Goal: Information Seeking & Learning: Find specific fact

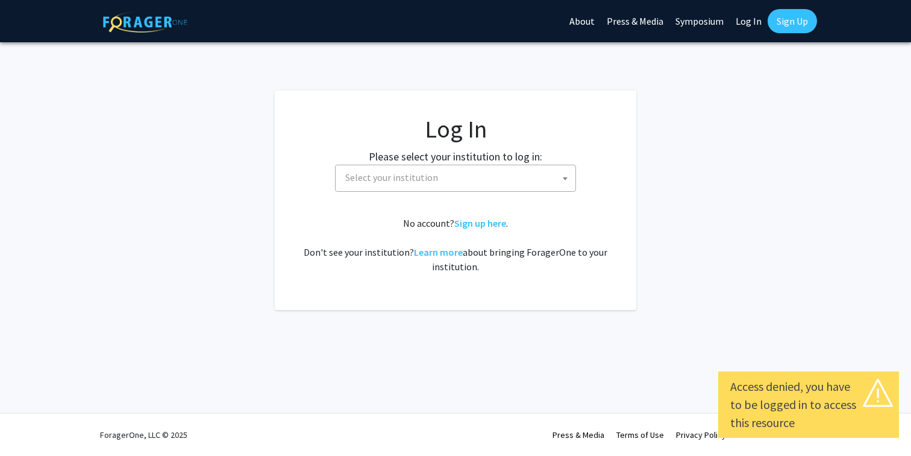
select select
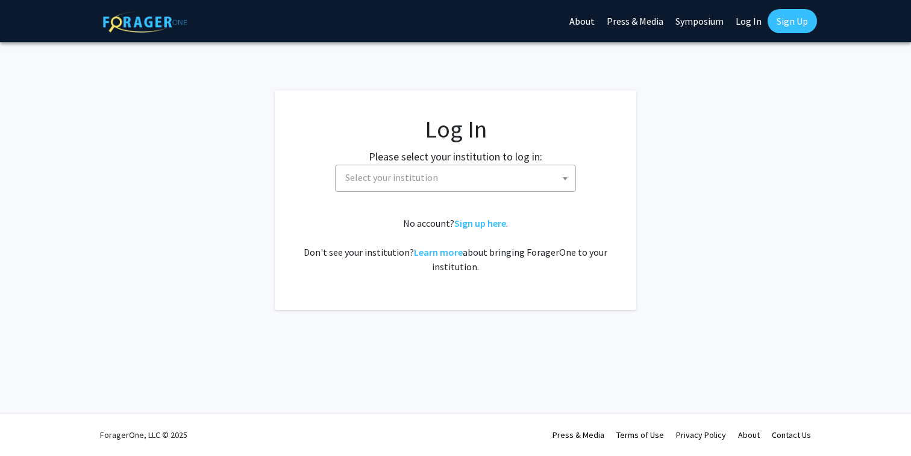
click at [448, 284] on fg-card-body "Log In Please select your institution to log in: Baylor University Brandeis Uni…" at bounding box center [455, 200] width 313 height 171
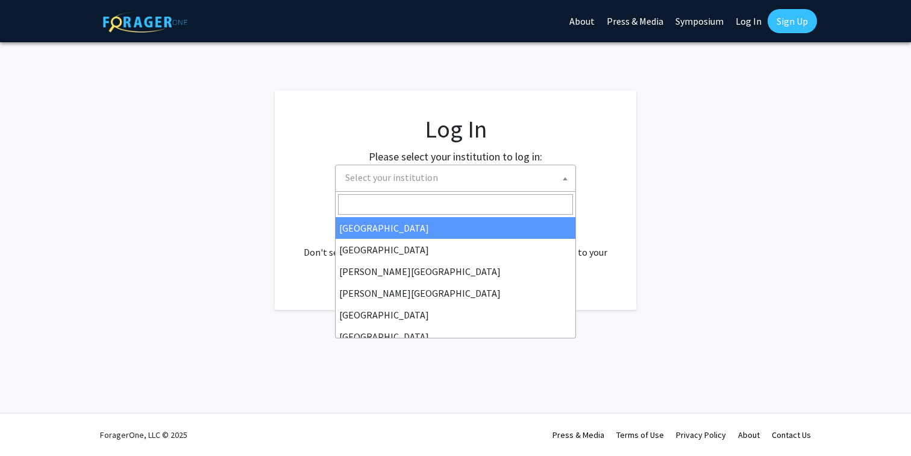
click at [407, 180] on span "Select your institution" at bounding box center [391, 177] width 93 height 12
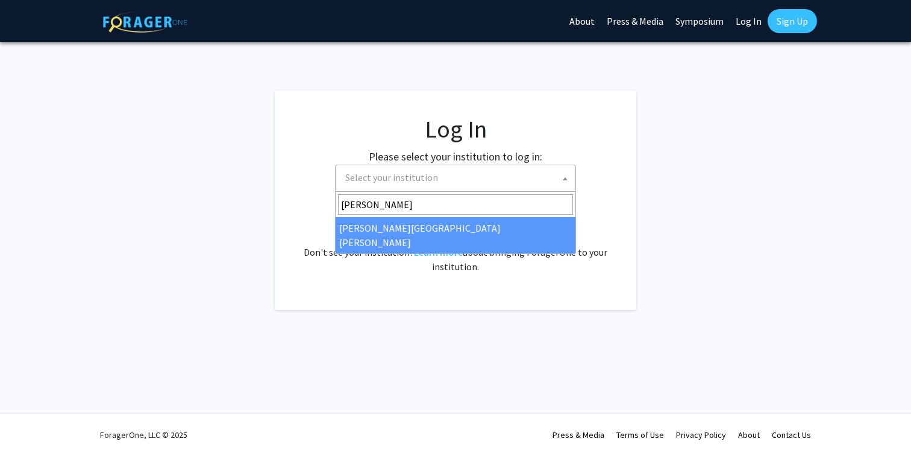
type input "[PERSON_NAME]"
select select "1"
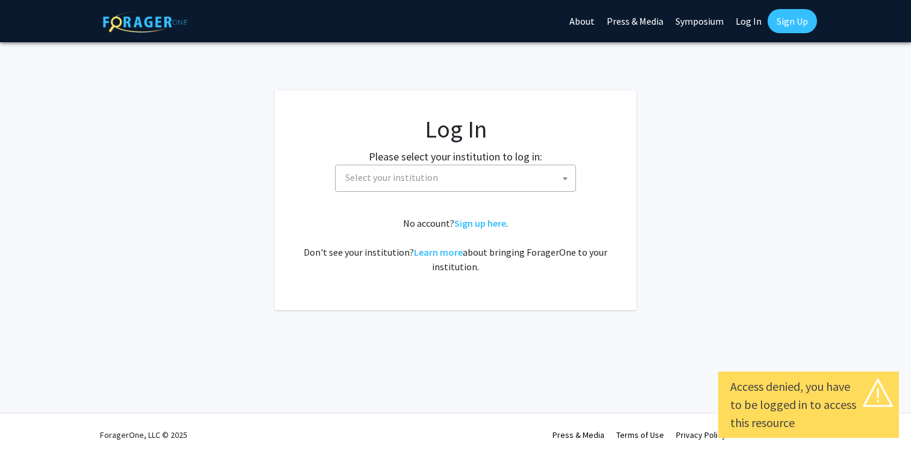
select select
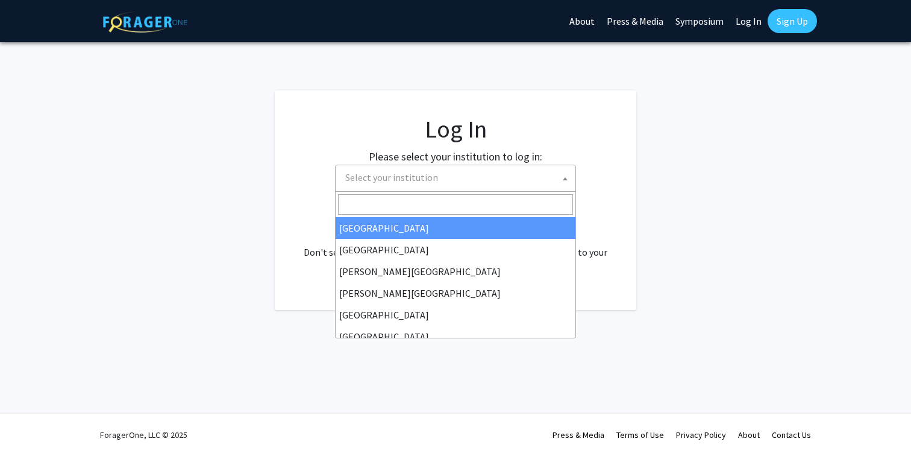
click at [442, 182] on span "Select your institution" at bounding box center [458, 177] width 235 height 25
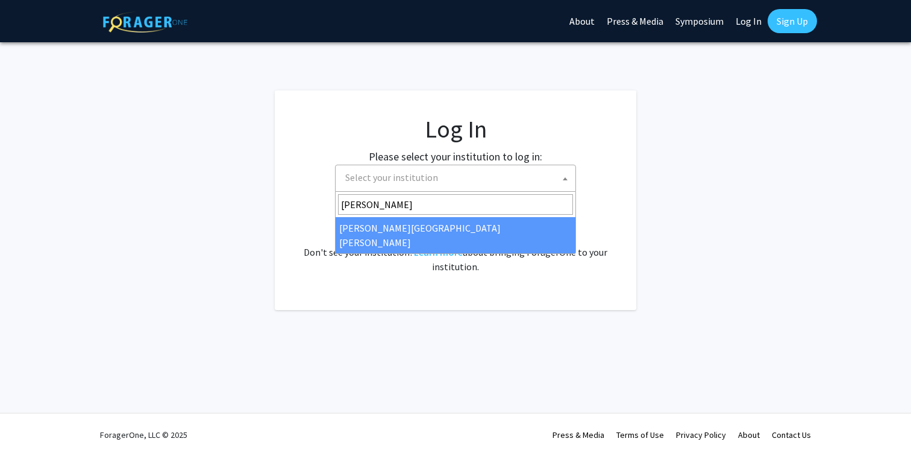
type input "john"
select select "1"
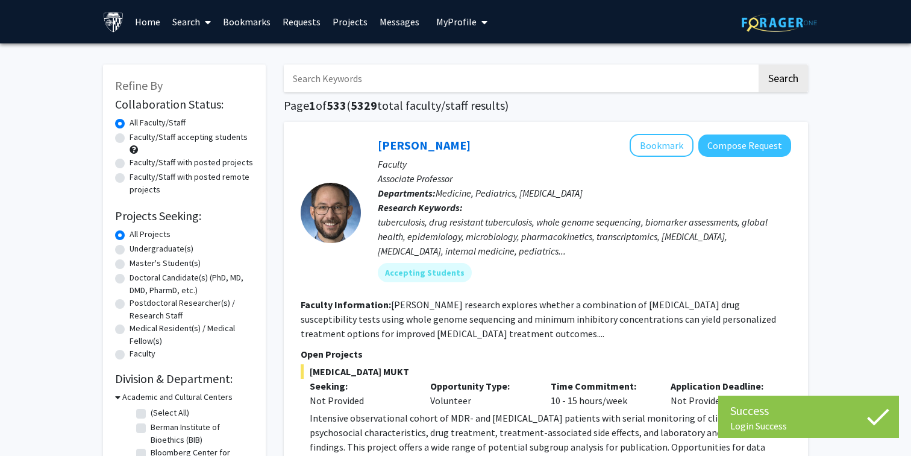
scroll to position [17, 0]
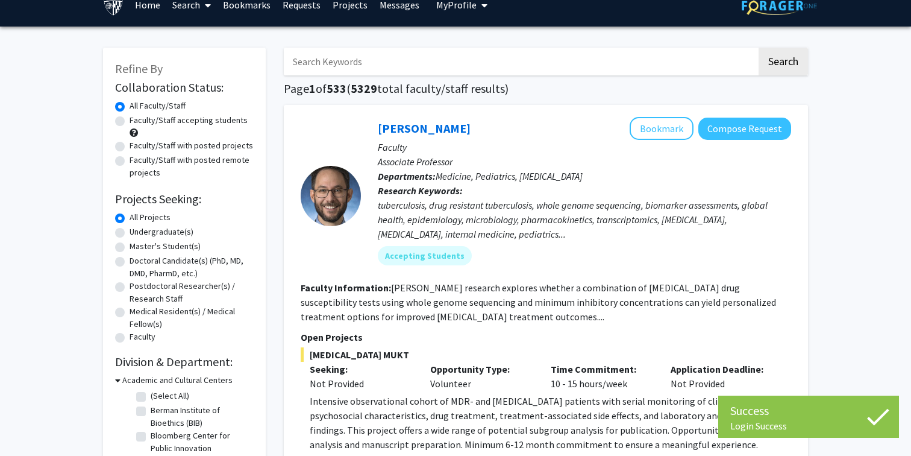
click at [410, 63] on input "Search Keywords" at bounding box center [520, 62] width 473 height 28
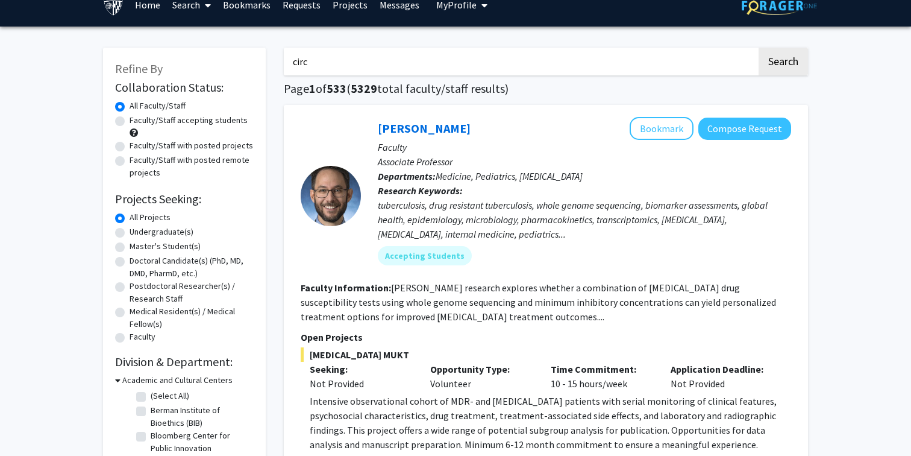
type input "circa"
type input "malaria"
click at [759, 48] on button "Search" at bounding box center [783, 62] width 49 height 28
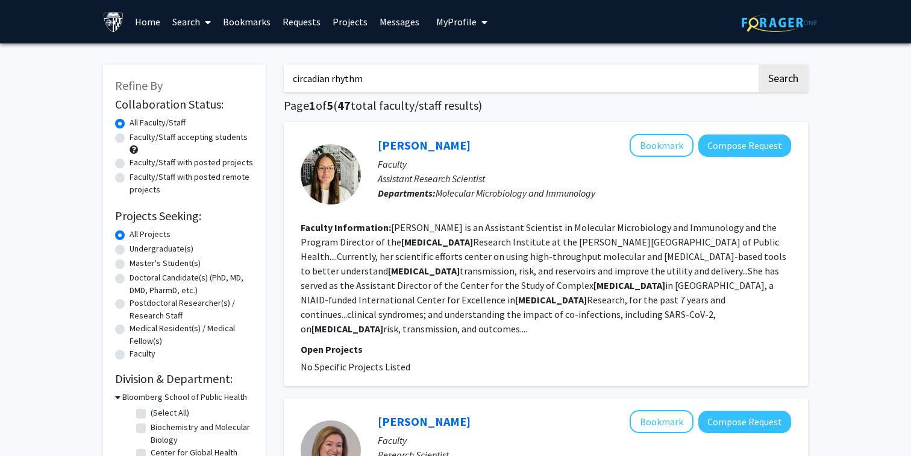
type input "circadian rhythm"
click at [759, 64] on button "Search" at bounding box center [783, 78] width 49 height 28
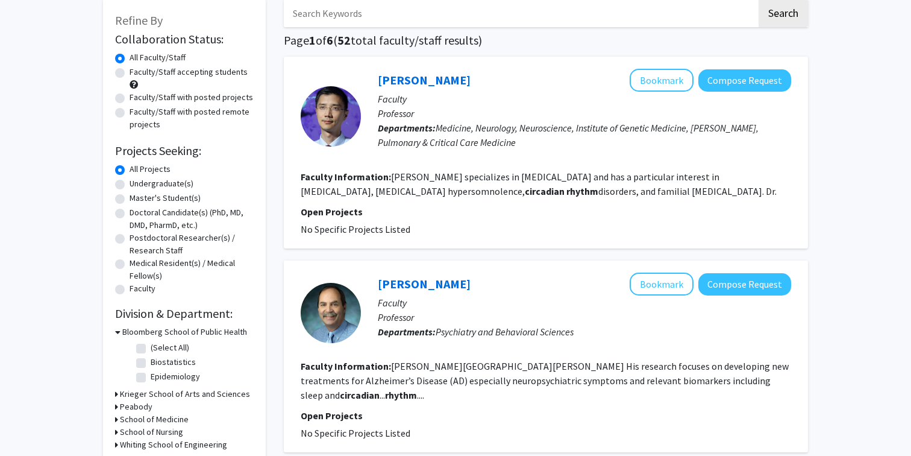
scroll to position [67, 0]
